Goal: Check status: Check status

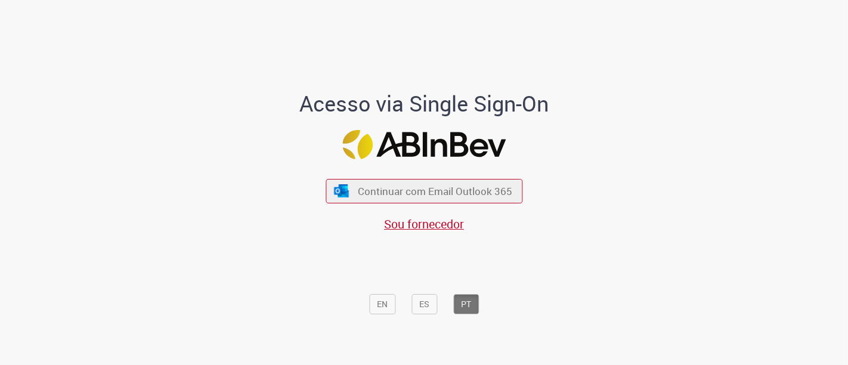
drag, startPoint x: 368, startPoint y: 1, endPoint x: 475, endPoint y: 203, distance: 229.0
click at [475, 203] on button "Continuar com Email Outlook 365" at bounding box center [424, 191] width 197 height 24
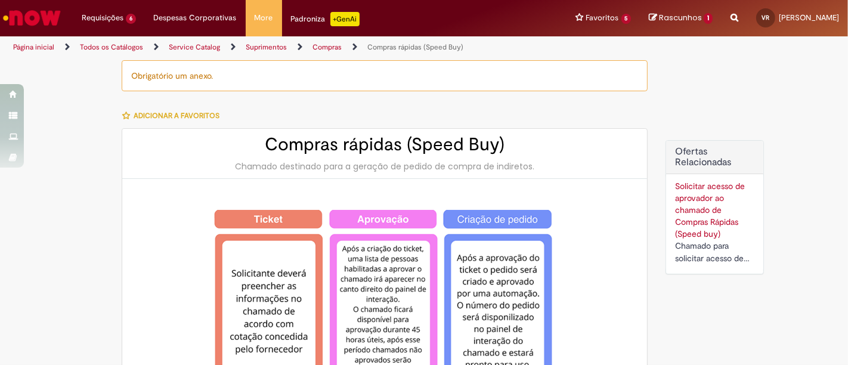
type input "*********"
type input "**********"
type input "******"
type input "**********"
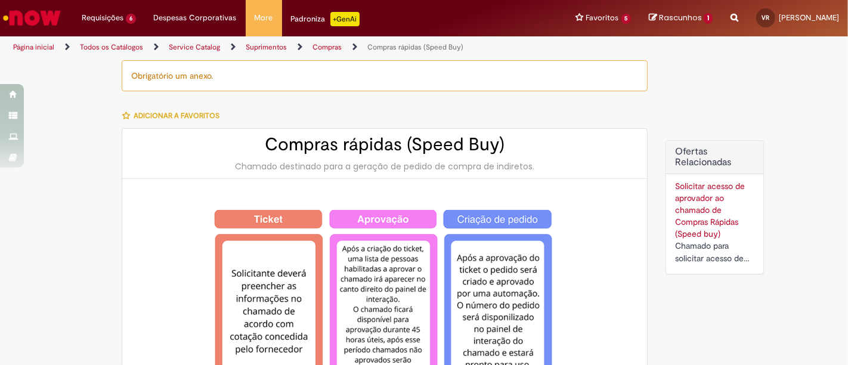
type input "**********"
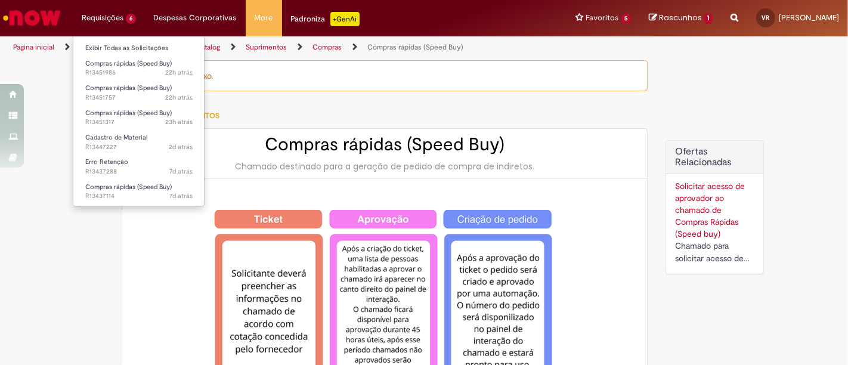
click at [105, 13] on li "Requisições 6 Exibir Todas as Solicitações Compras rápidas (Speed Buy) 22h atrá…" at bounding box center [109, 18] width 72 height 36
type input "*********"
type input "**********"
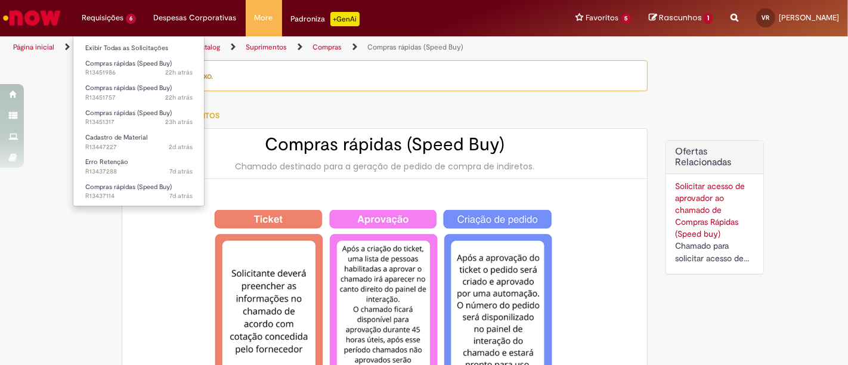
type input "******"
type input "**********"
click at [119, 47] on link "Exibir Todas as Solicitações" at bounding box center [138, 48] width 131 height 13
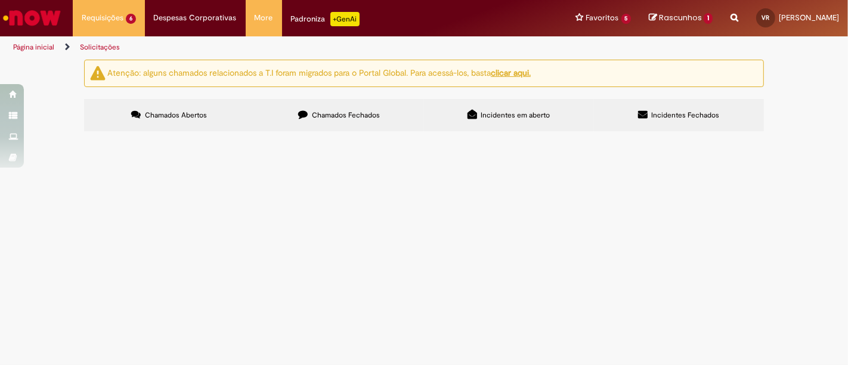
click at [0, 0] on span "MANUTENÇÃO DE MURO OFICINA" at bounding box center [0, 0] width 0 height 0
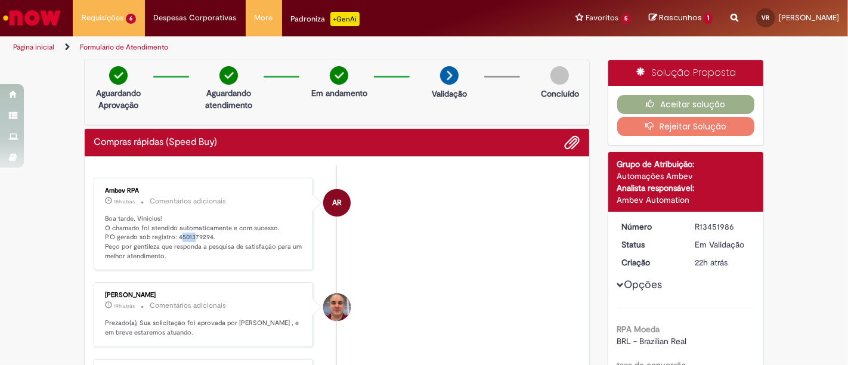
click at [187, 237] on p "Boa tarde, Vinicius! O chamado foi atendido automaticamente e com sucesso. P.O …" at bounding box center [204, 237] width 199 height 47
drag, startPoint x: 170, startPoint y: 239, endPoint x: 205, endPoint y: 234, distance: 35.4
click at [205, 234] on p "Boa tarde, Vinicius! O chamado foi atendido automaticamente e com sucesso. P.O …" at bounding box center [204, 237] width 199 height 47
copy p "4501379294"
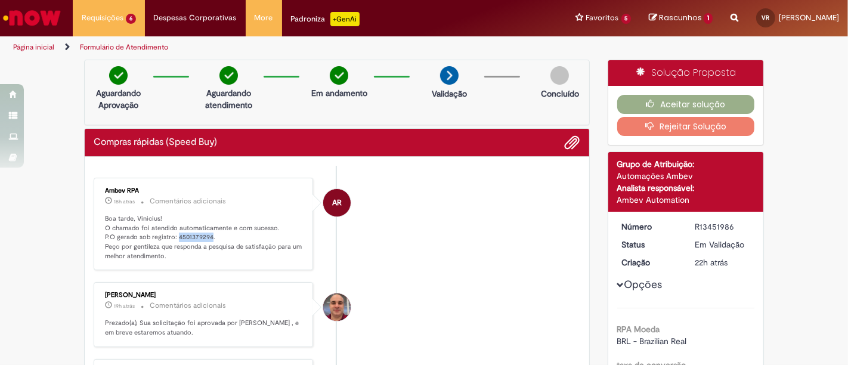
copy p "4501379294"
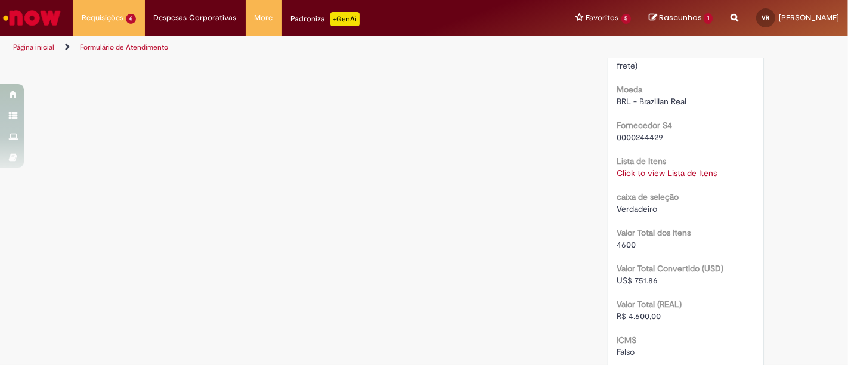
scroll to position [1140, 0]
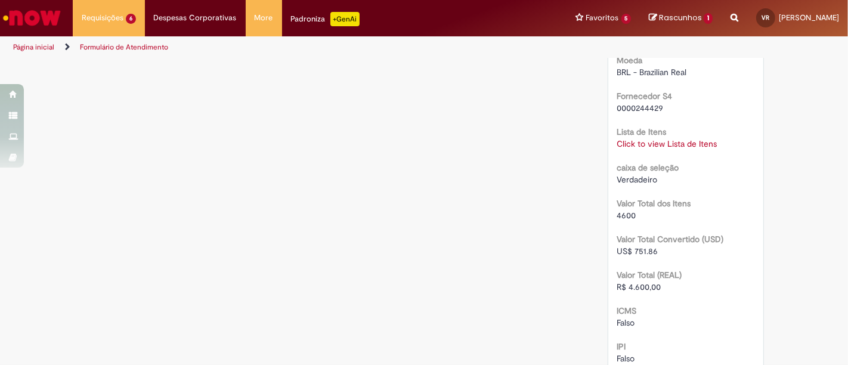
click at [649, 142] on link "Click to view Lista de Itens" at bounding box center [667, 143] width 100 height 11
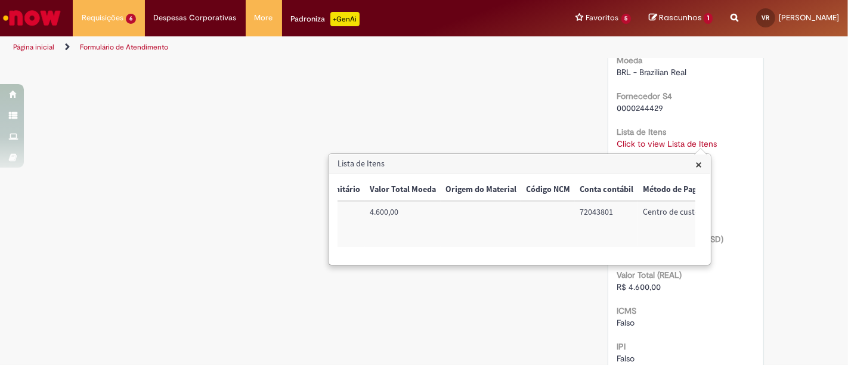
scroll to position [0, 381]
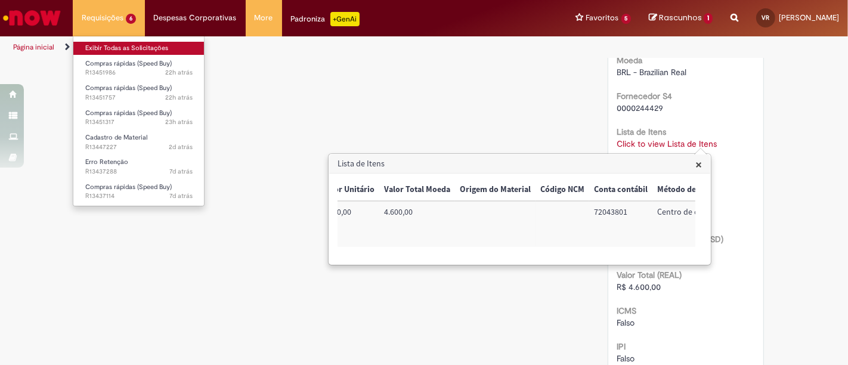
click at [104, 49] on link "Exibir Todas as Solicitações" at bounding box center [138, 48] width 131 height 13
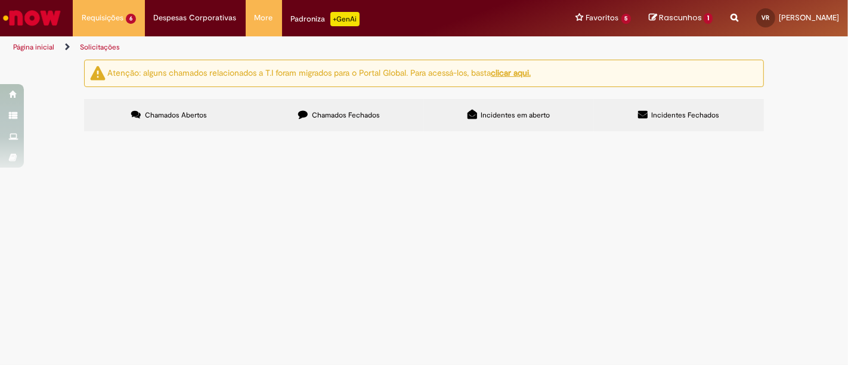
click at [0, 0] on span "MANUTENÇÃO SALA CMES PRÉ AUDITÓRIA" at bounding box center [0, 0] width 0 height 0
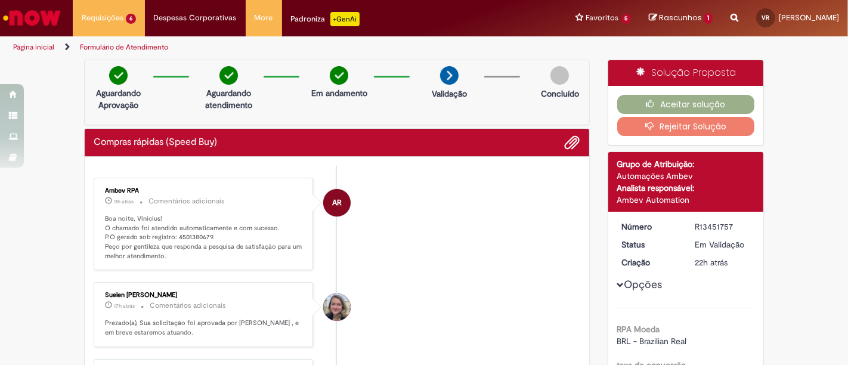
drag, startPoint x: 168, startPoint y: 169, endPoint x: 187, endPoint y: 172, distance: 19.3
click at [195, 253] on p "Boa noite, Vinicius! O chamado foi atendido automaticamente e com sucesso. P.O …" at bounding box center [204, 237] width 199 height 47
drag, startPoint x: 203, startPoint y: 234, endPoint x: 173, endPoint y: 234, distance: 30.4
click at [172, 235] on p "Boa noite, Vinicius! O chamado foi atendido automaticamente e com sucesso. P.O …" at bounding box center [204, 237] width 199 height 47
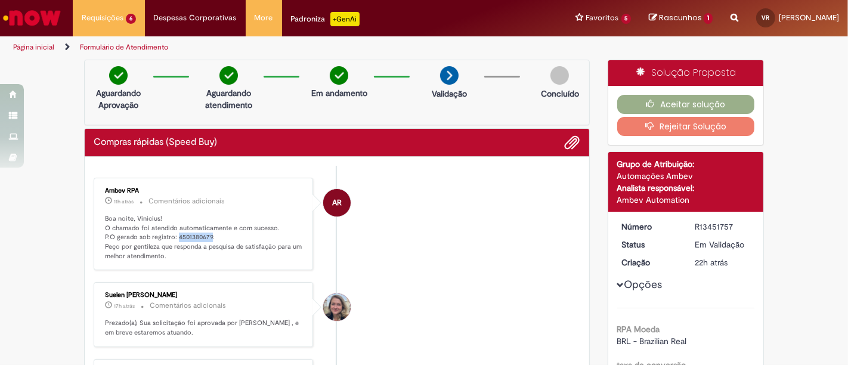
drag, startPoint x: 170, startPoint y: 236, endPoint x: 203, endPoint y: 237, distance: 33.4
click at [203, 237] on p "Boa noite, Vinicius! O chamado foi atendido automaticamente e com sucesso. P.O …" at bounding box center [204, 237] width 199 height 47
copy p "4501380679"
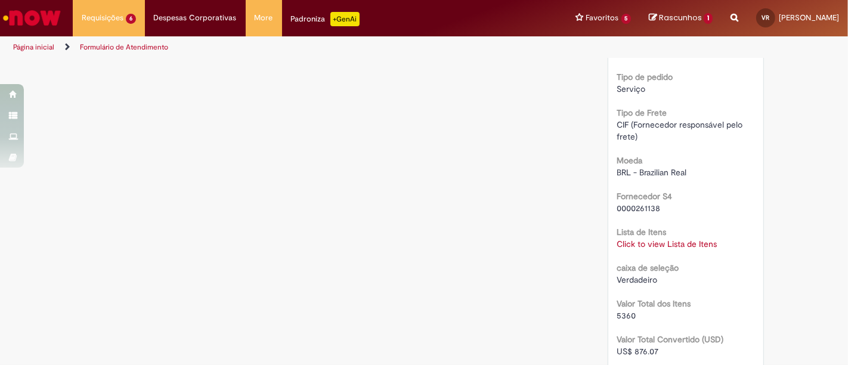
scroll to position [1025, 0]
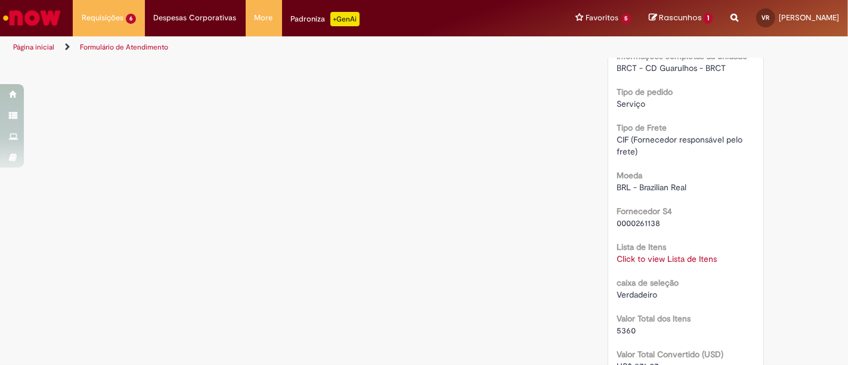
click at [693, 264] on link "Click to view Lista de Itens" at bounding box center [667, 259] width 100 height 11
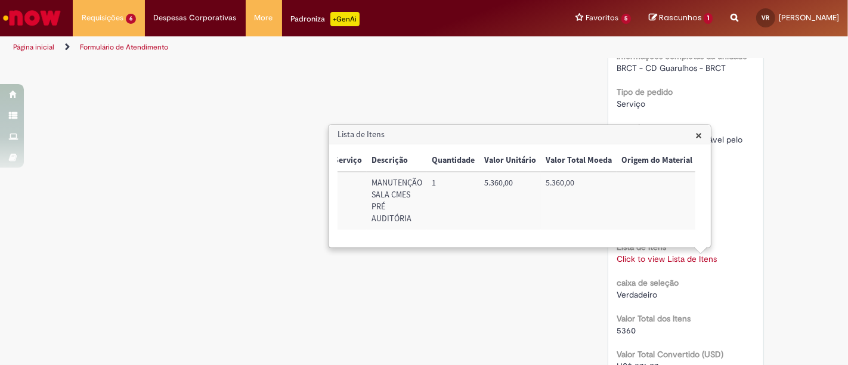
scroll to position [0, 222]
click at [439, 43] on ul "Página inicial Formulário de Atendimento" at bounding box center [283, 47] width 548 height 22
click at [697, 135] on span "×" at bounding box center [699, 135] width 7 height 16
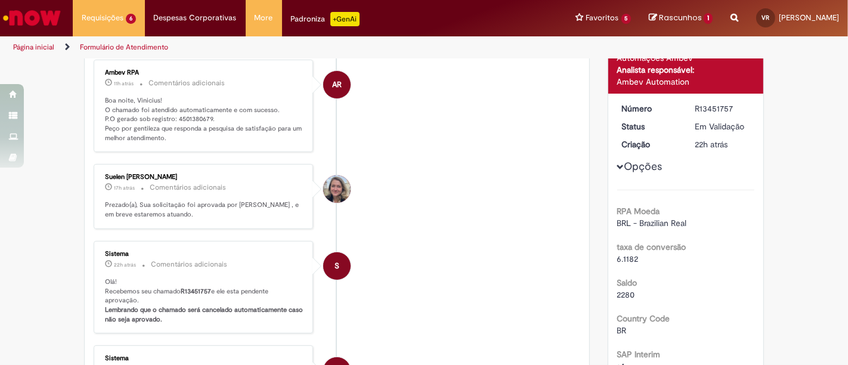
scroll to position [0, 0]
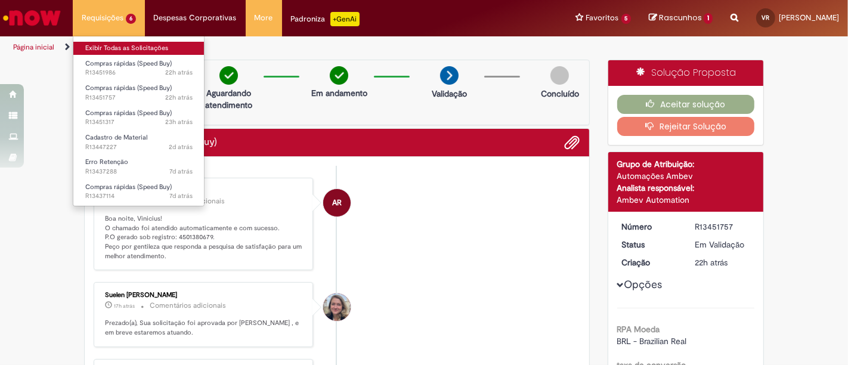
click at [109, 48] on link "Exibir Todas as Solicitações" at bounding box center [138, 48] width 131 height 13
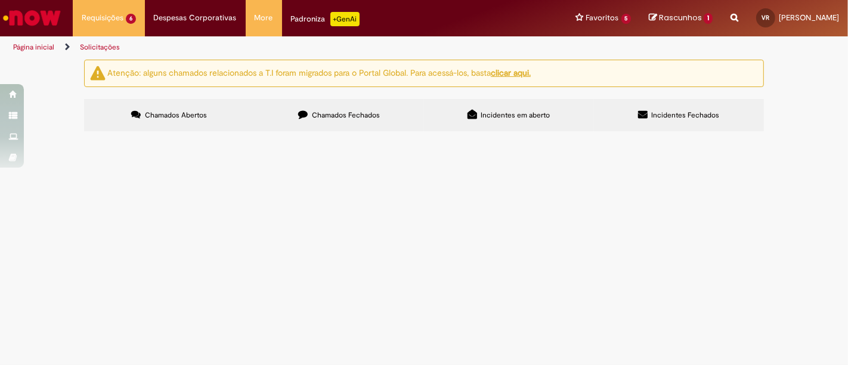
click at [0, 0] on span "MANUTENÇÃO TAMPA BUEIRO + PORTA UDC" at bounding box center [0, 0] width 0 height 0
click at [0, 0] on span "Em Validação" at bounding box center [0, 0] width 0 height 0
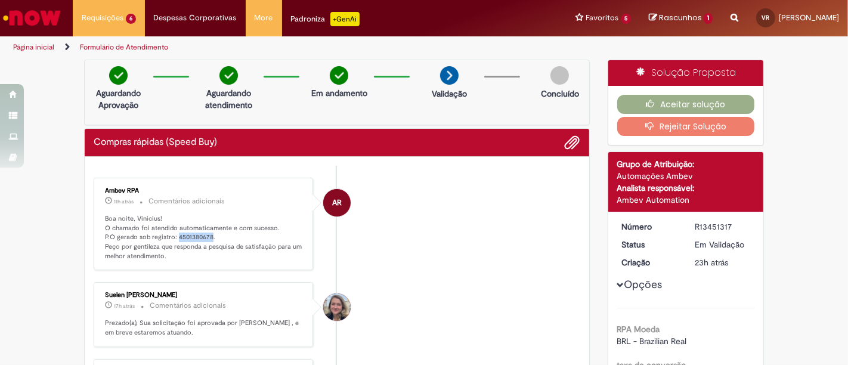
drag, startPoint x: 204, startPoint y: 231, endPoint x: 174, endPoint y: 234, distance: 30.6
click at [170, 236] on p "Boa noite, Vinicius! O chamado foi atendido automaticamente e com sucesso. P.O …" at bounding box center [204, 237] width 199 height 47
copy p "4501380678"
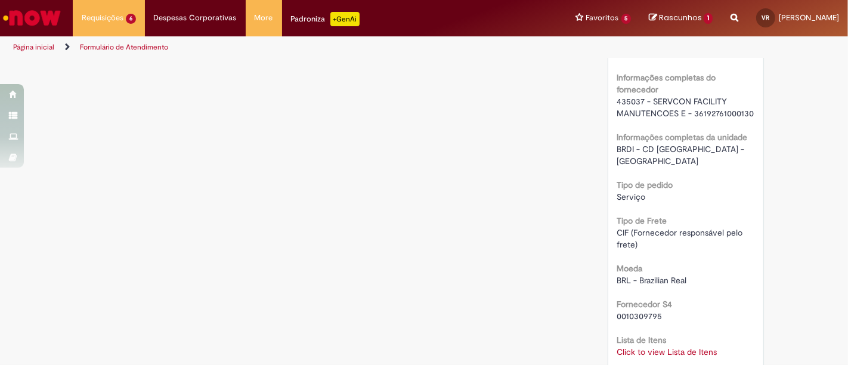
scroll to position [935, 0]
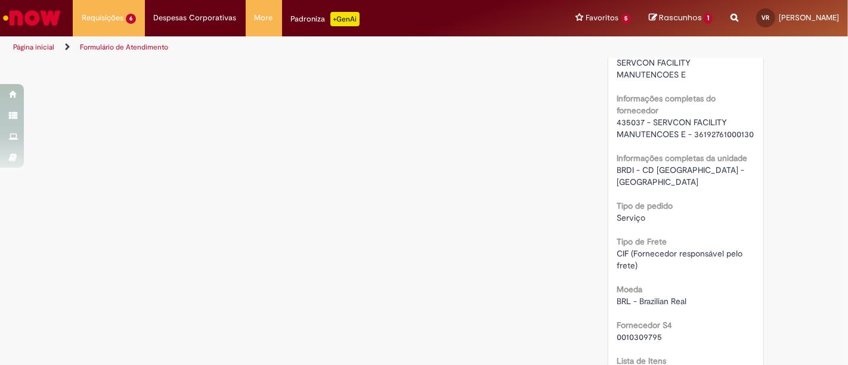
drag, startPoint x: 343, startPoint y: 14, endPoint x: 419, endPoint y: 138, distance: 145.4
click at [419, 138] on div "Verificar Código de Barras Aguardando Aprovação Aguardando atendimento Em andam…" at bounding box center [424, 113] width 698 height 1976
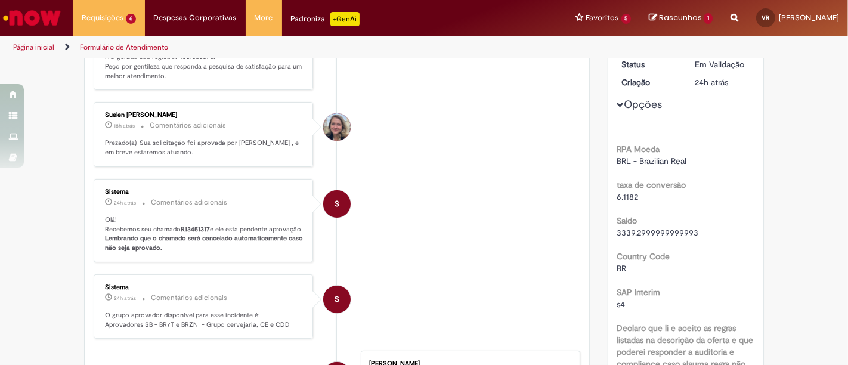
scroll to position [0, 0]
